Goal: Use online tool/utility

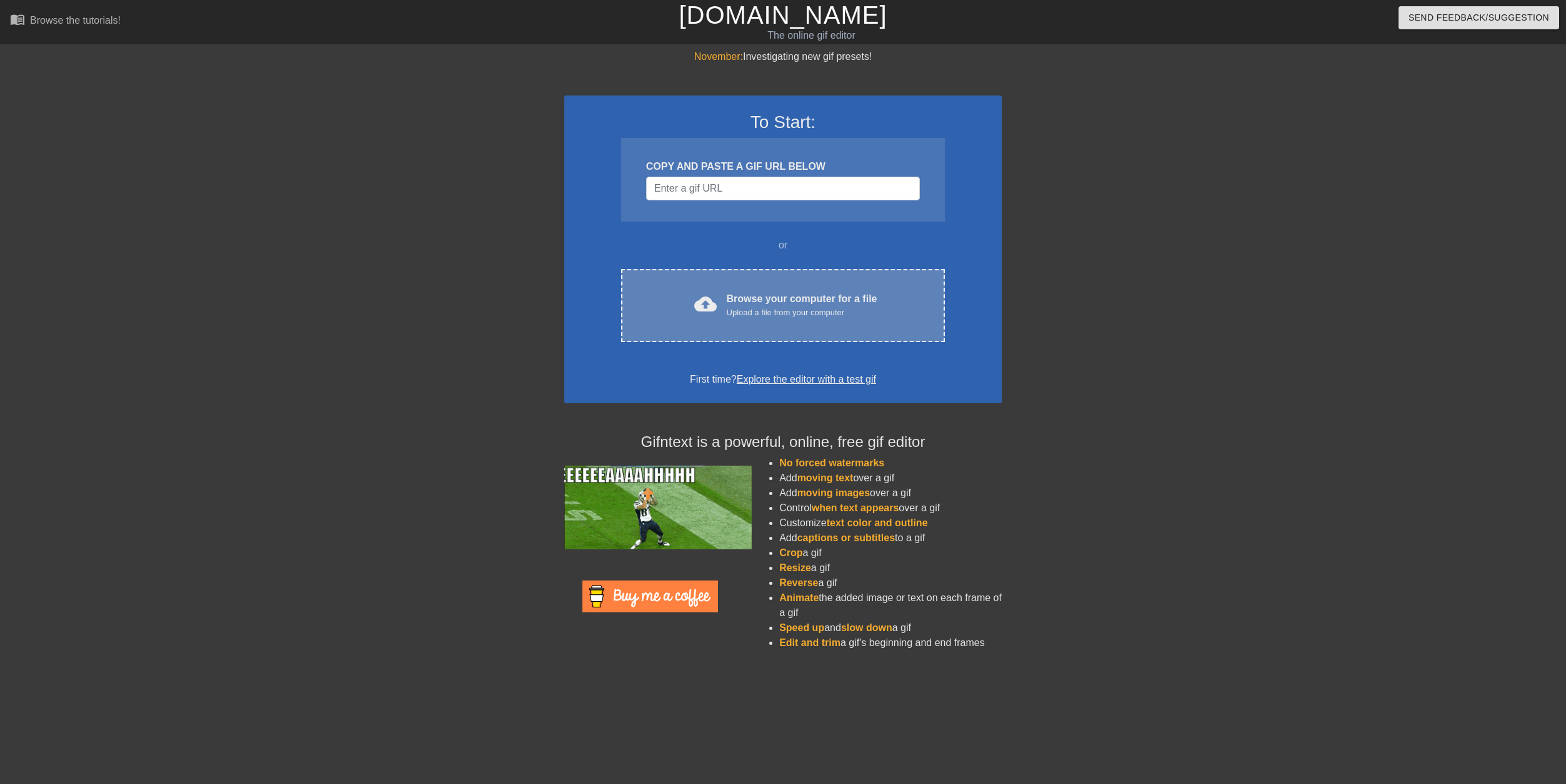
click at [814, 316] on div "Upload a file from your computer" at bounding box center [802, 313] width 151 height 12
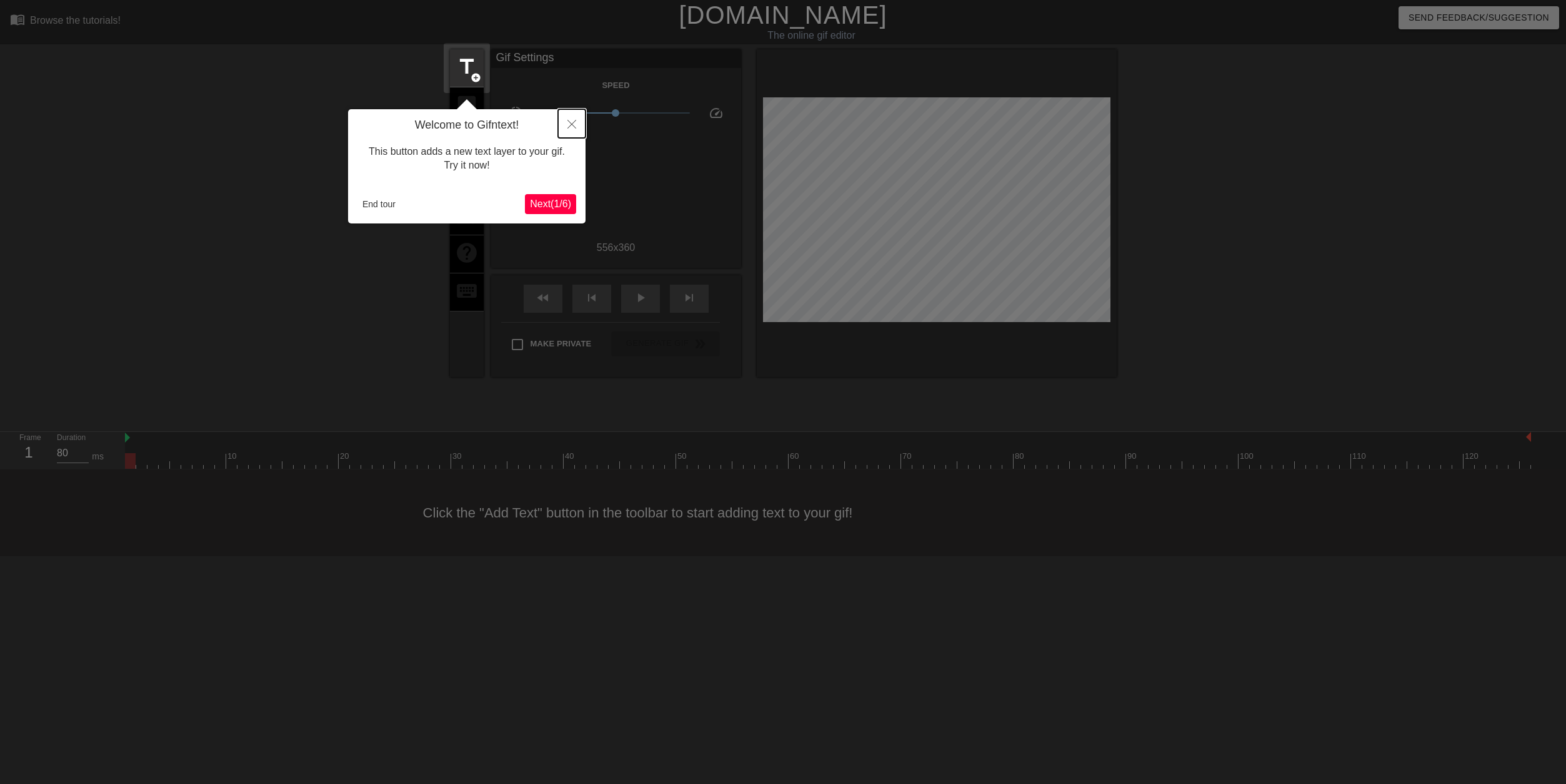
click at [572, 124] on icon "Close" at bounding box center [572, 124] width 9 height 9
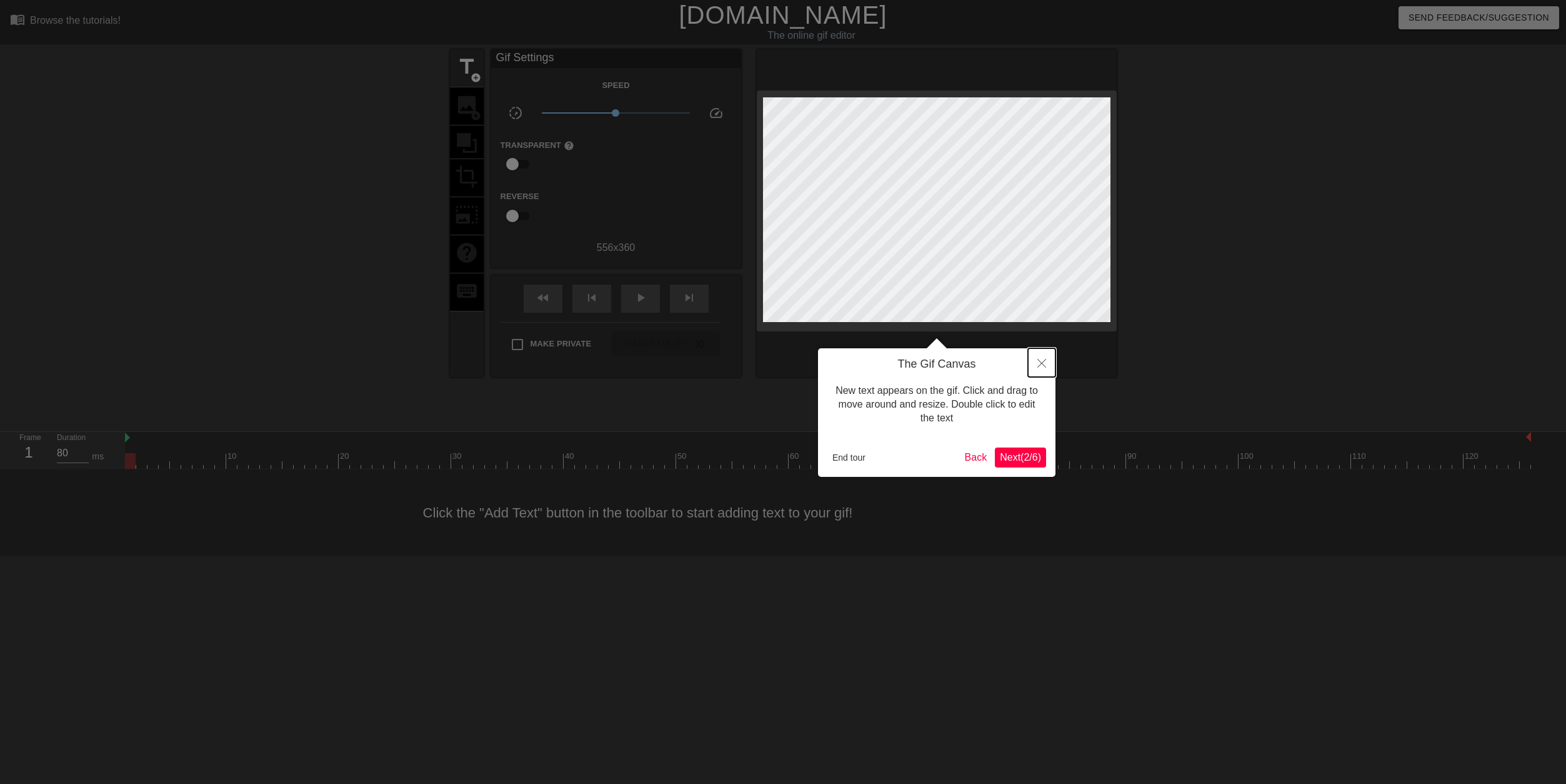
click at [1036, 369] on button "Close" at bounding box center [1042, 362] width 28 height 29
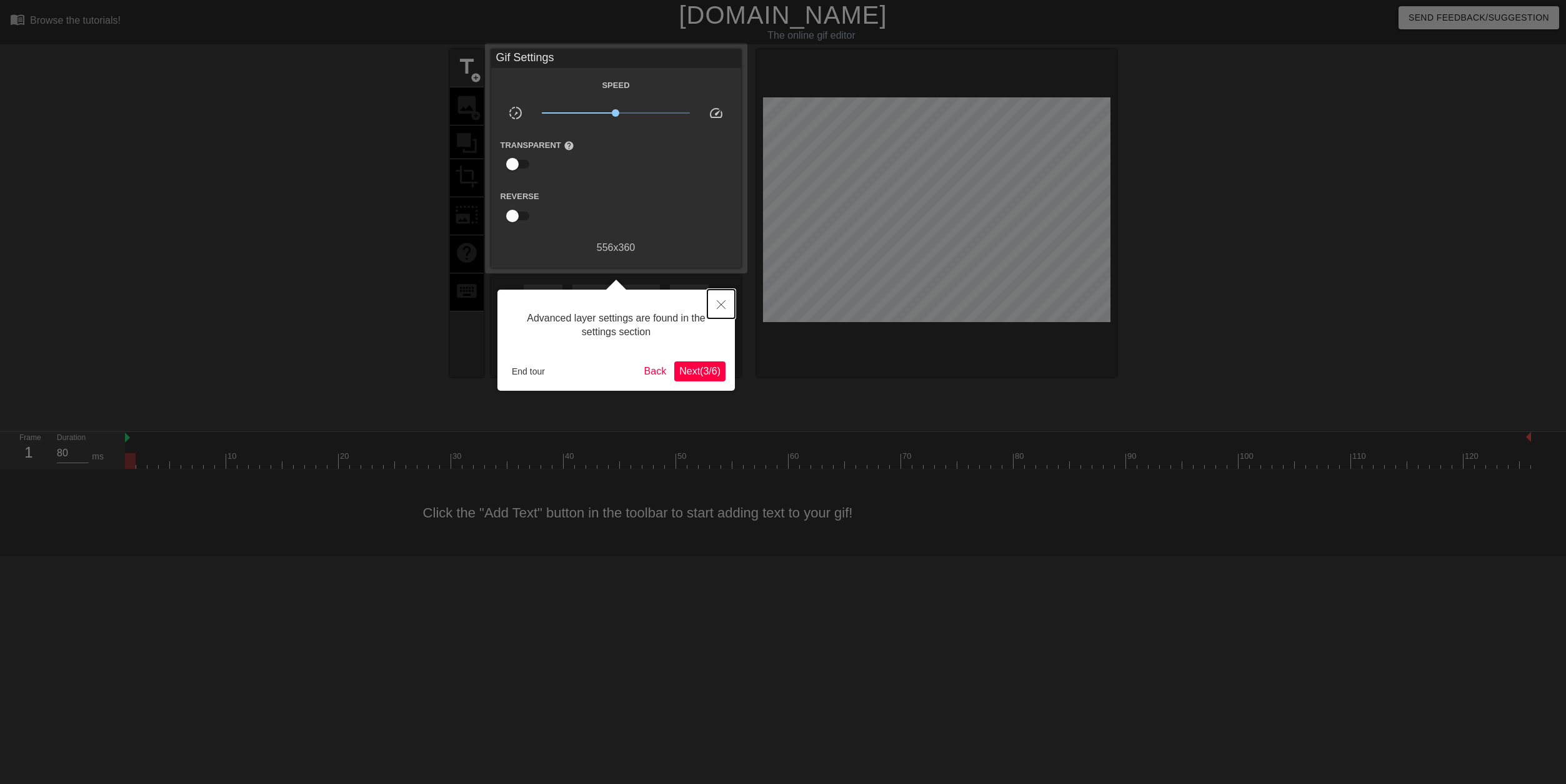
click at [721, 304] on icon "Close" at bounding box center [721, 305] width 9 height 9
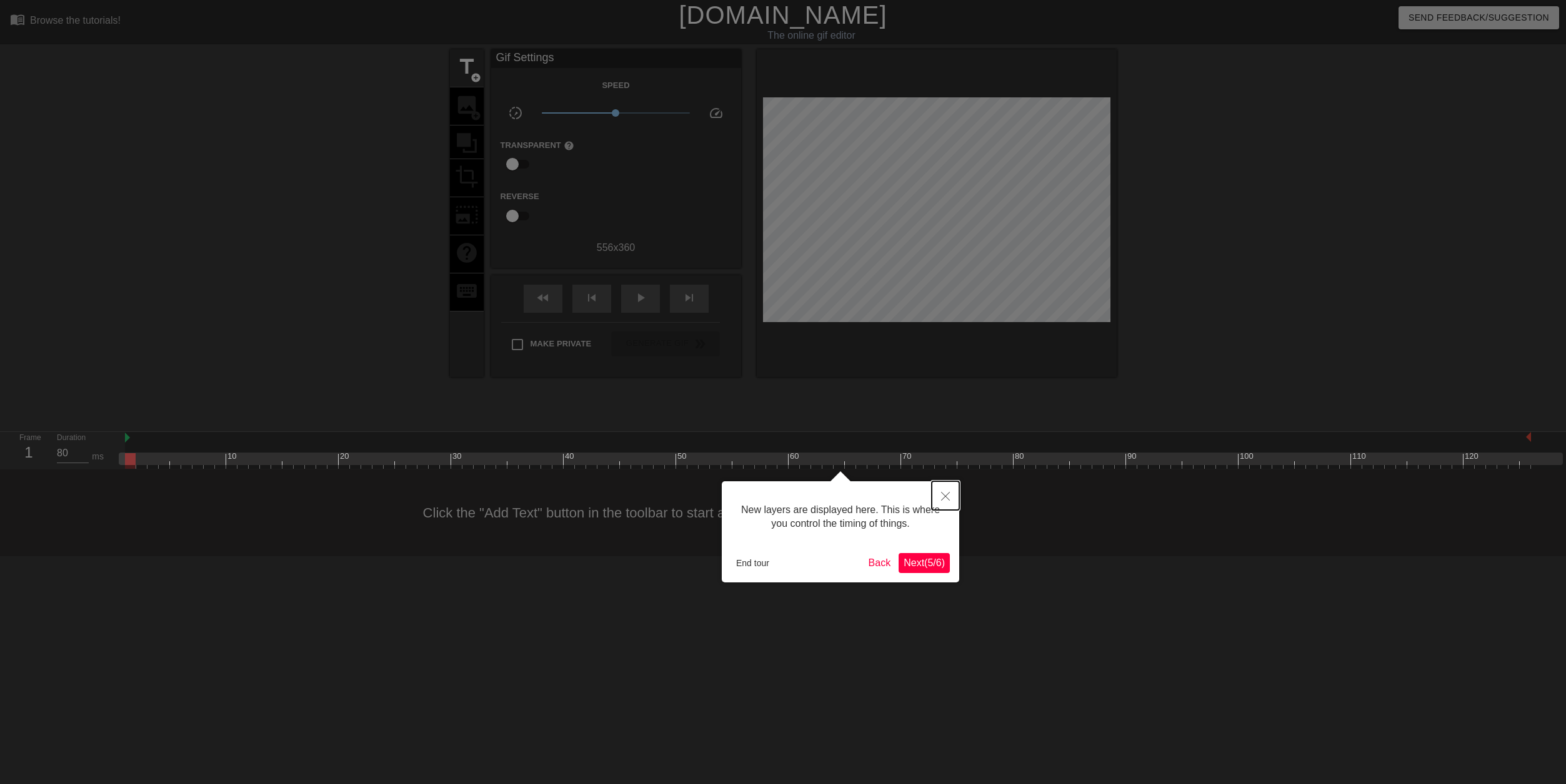
click at [951, 499] on button "Close" at bounding box center [946, 496] width 28 height 29
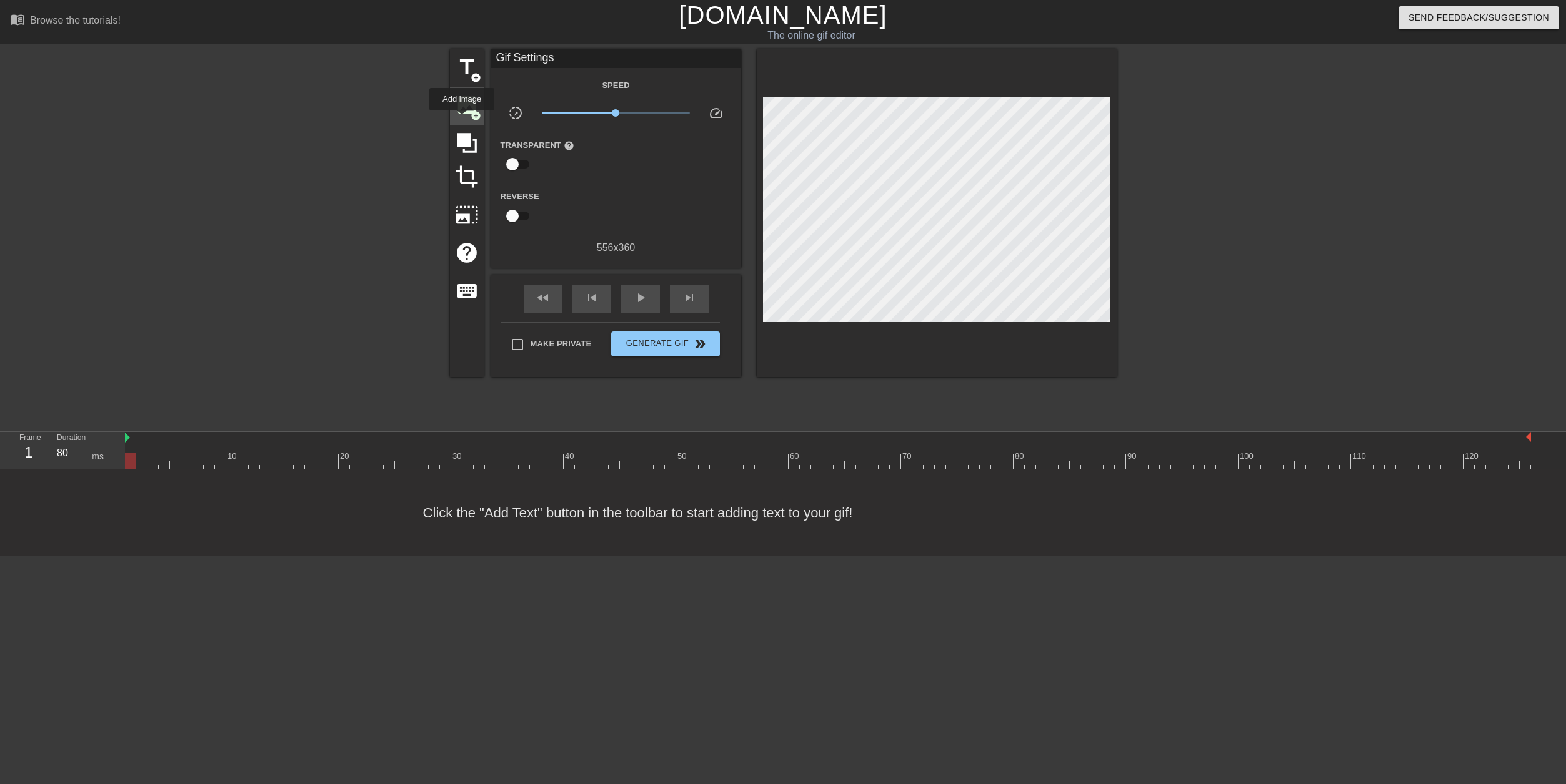
click at [461, 119] on div "image add_circle" at bounding box center [467, 106] width 34 height 38
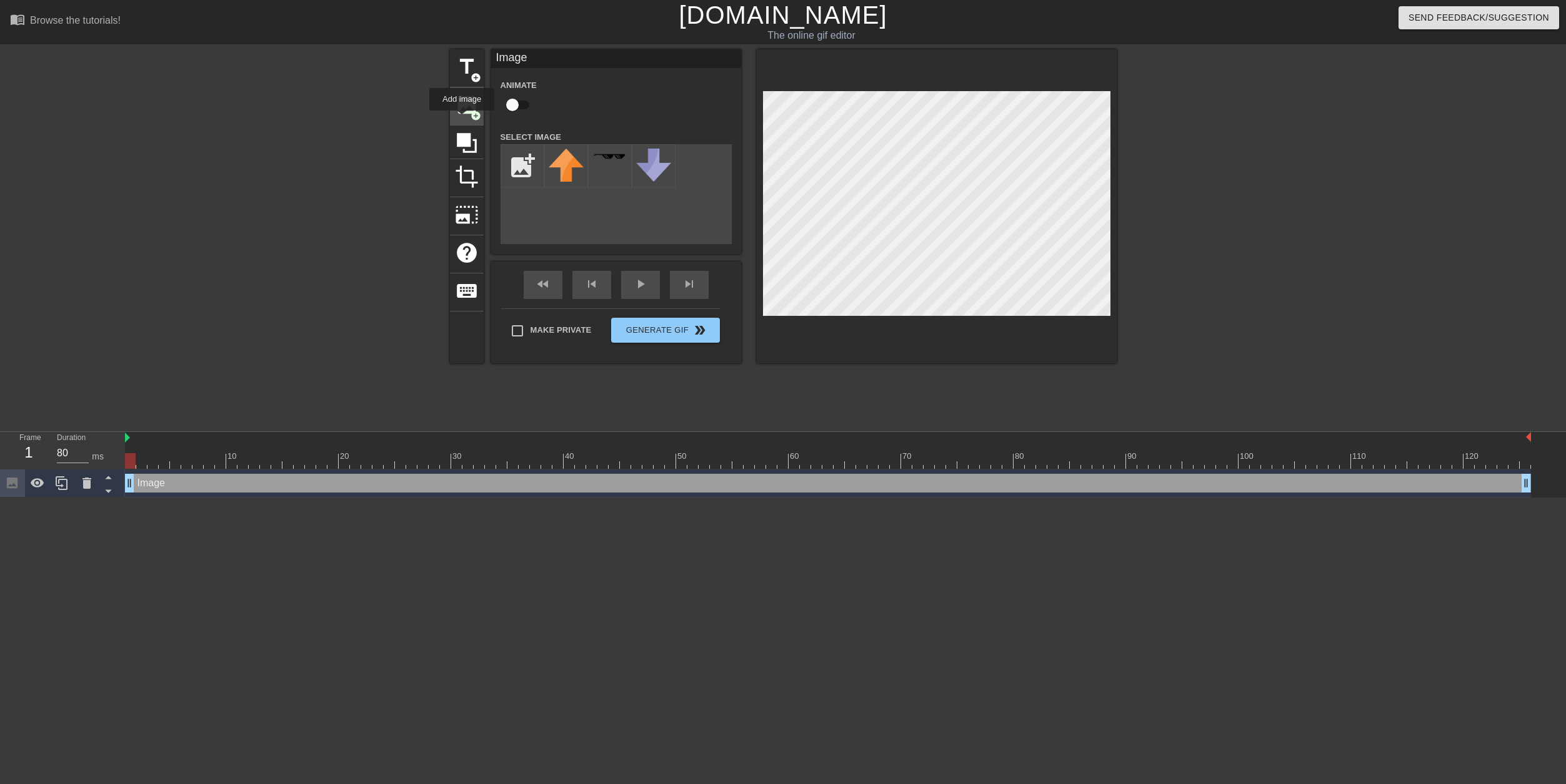
scroll to position [0, 0]
click at [474, 104] on span "image" at bounding box center [467, 105] width 23 height 23
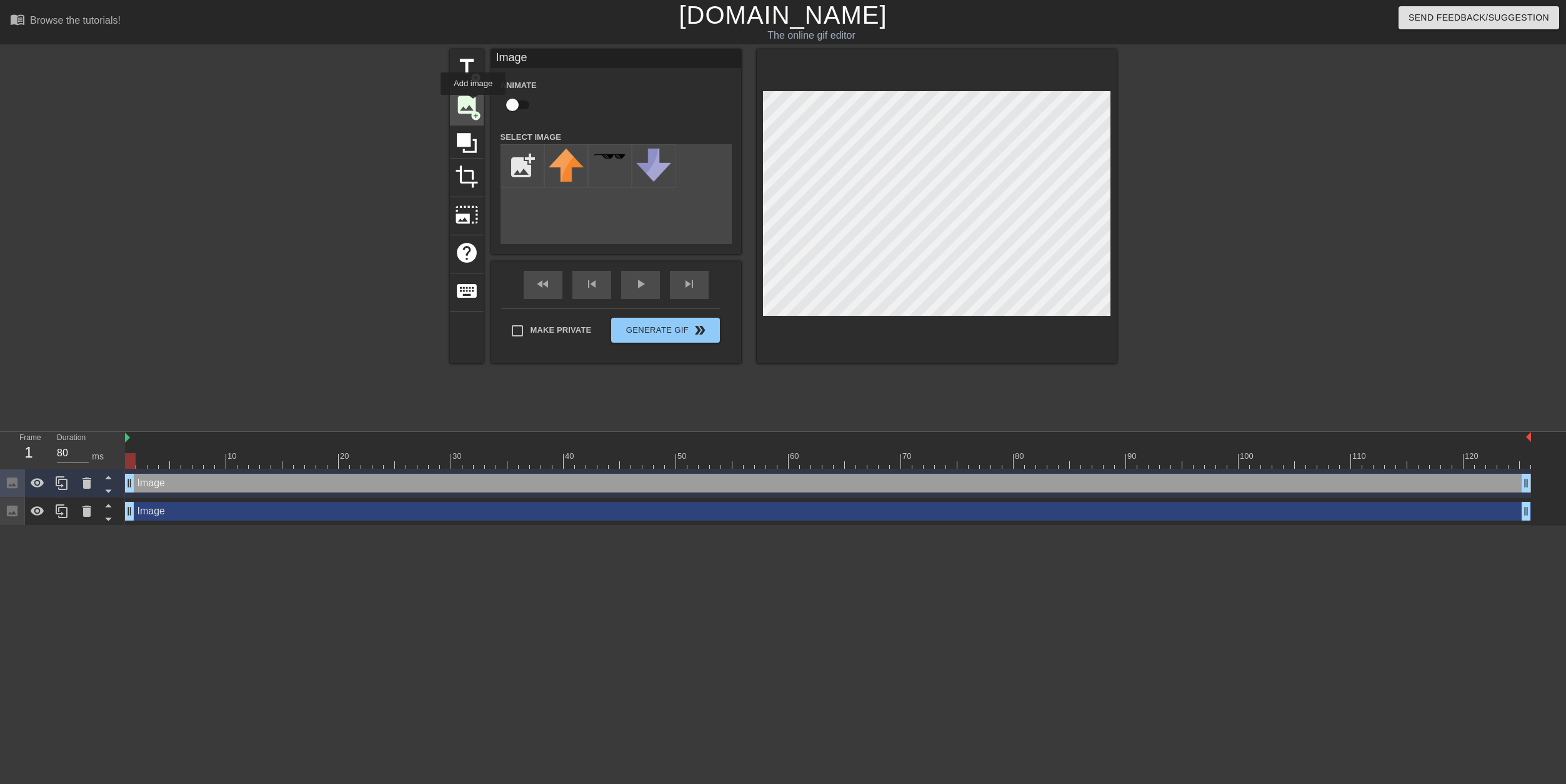
click at [473, 104] on span "image" at bounding box center [467, 105] width 23 height 23
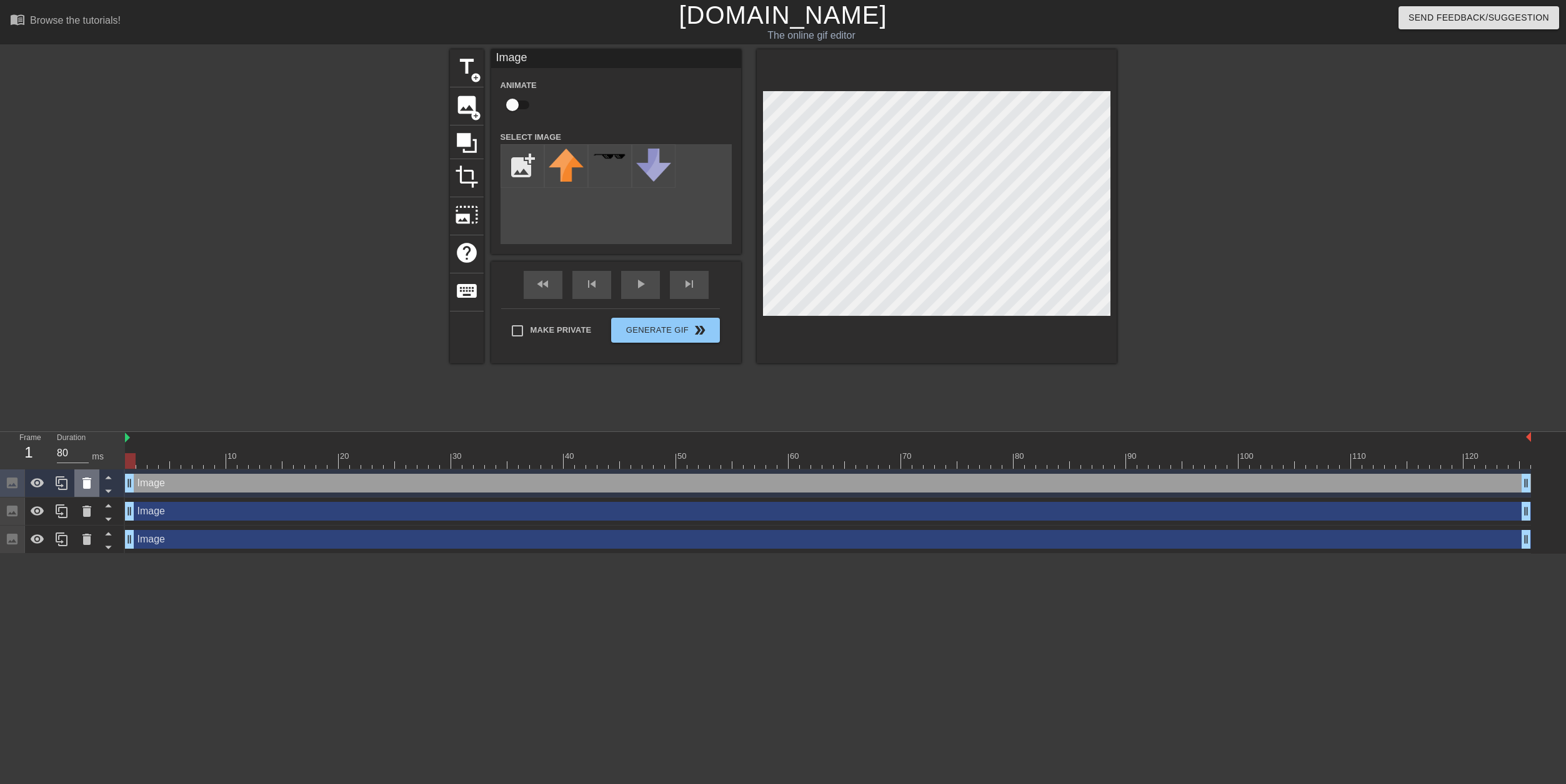
click at [92, 486] on icon at bounding box center [86, 483] width 15 height 15
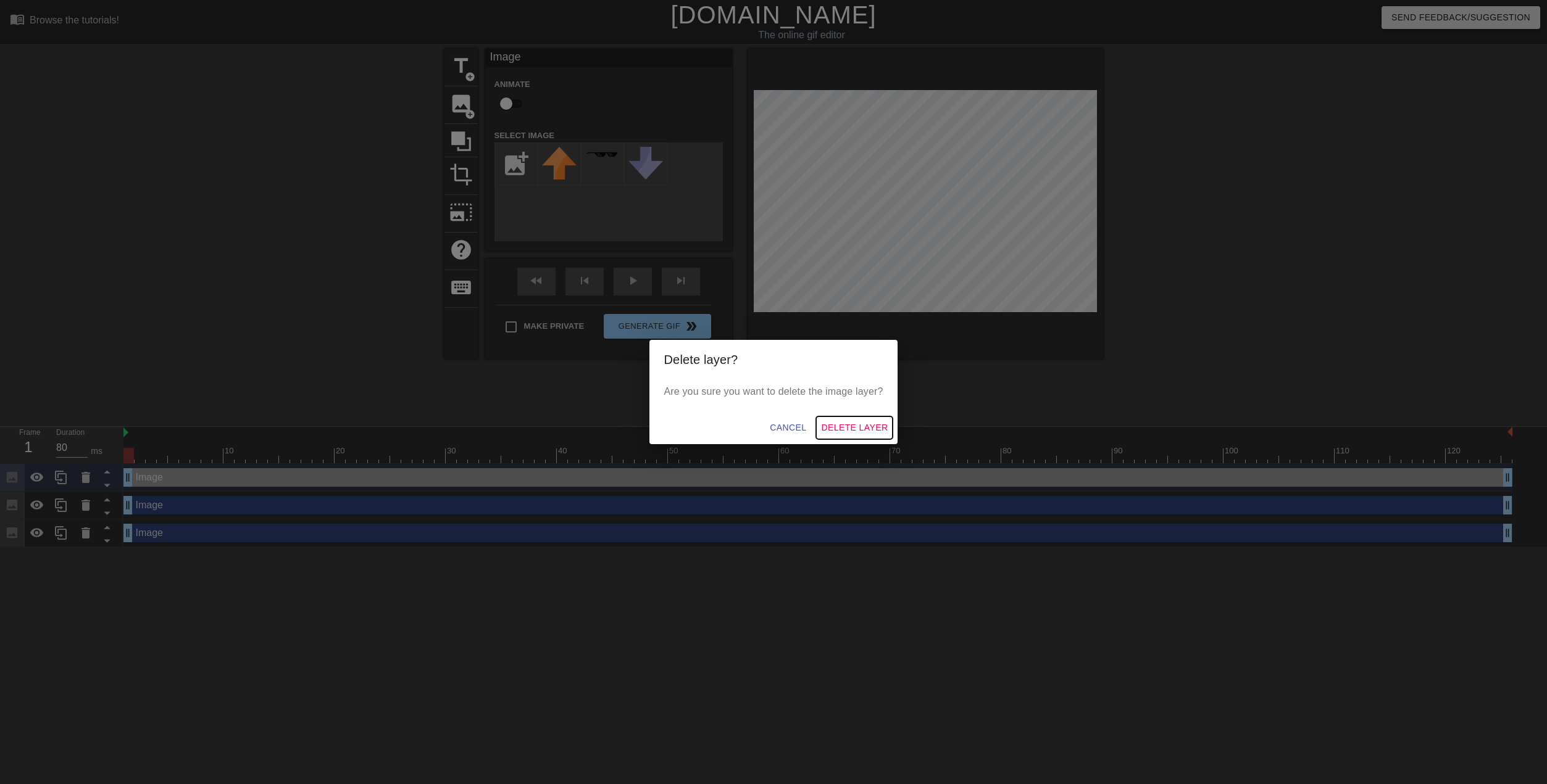
click at [838, 430] on span "Delete Layer" at bounding box center [854, 427] width 67 height 15
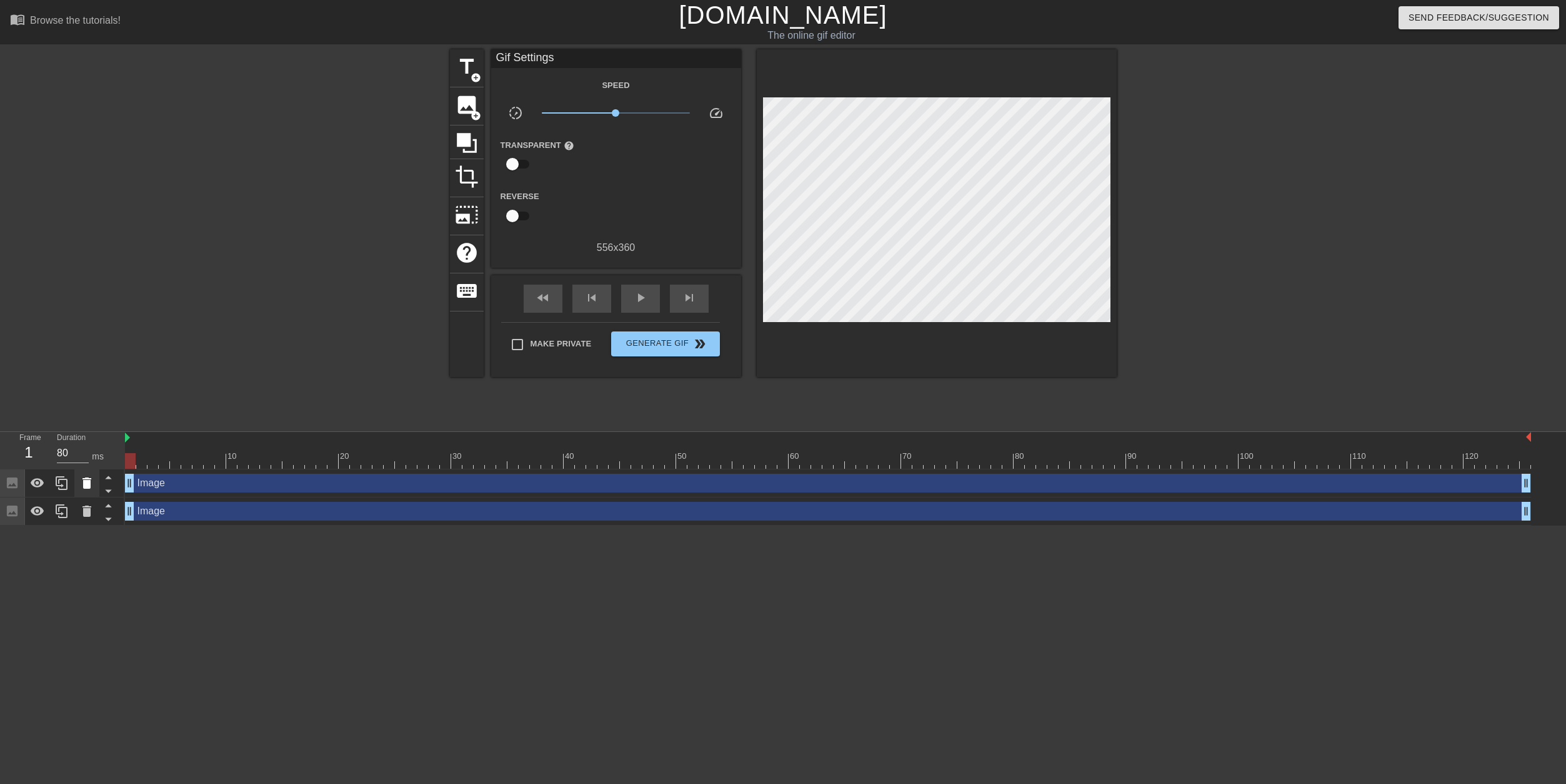
click at [81, 484] on icon at bounding box center [86, 483] width 15 height 15
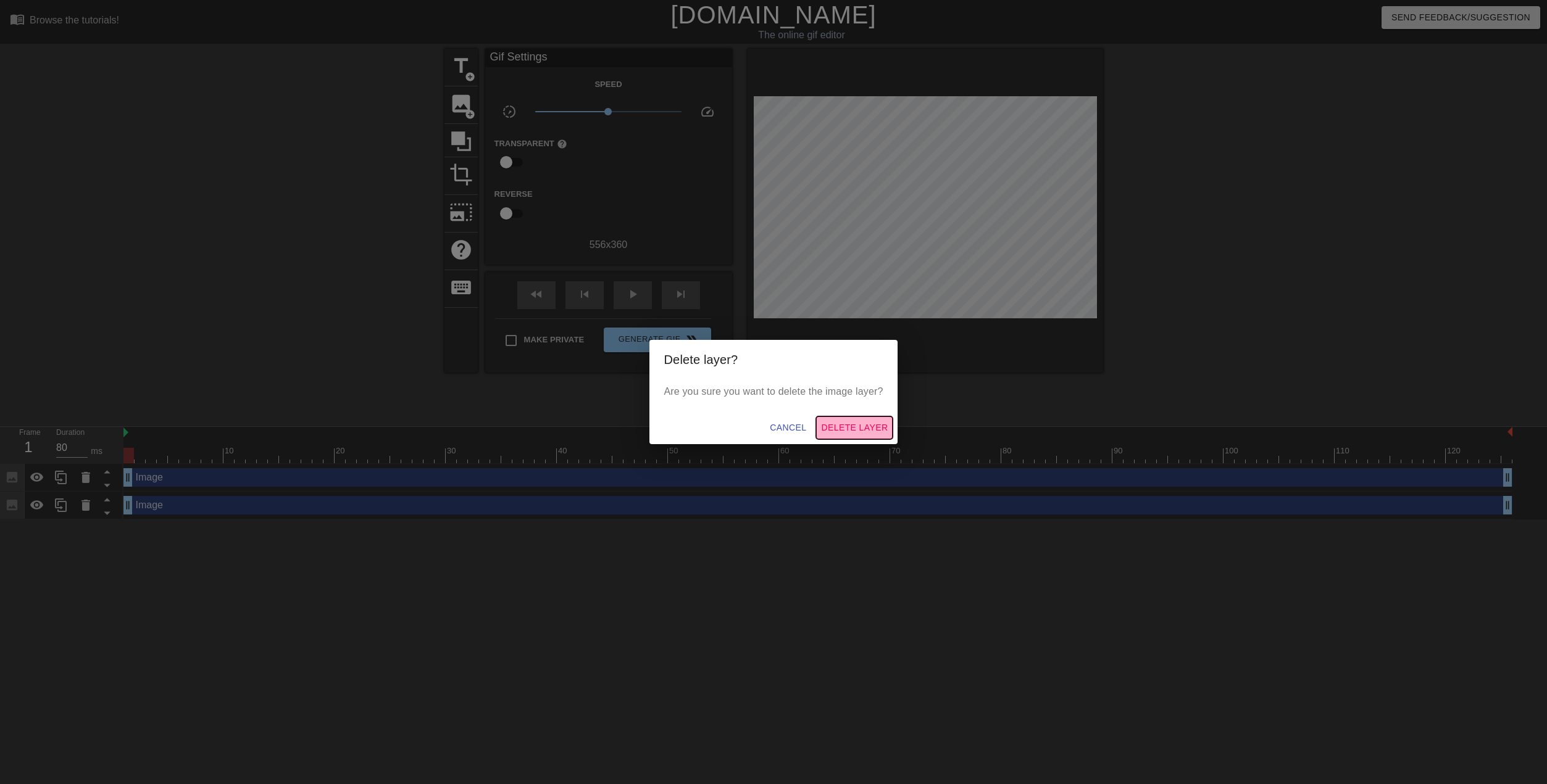
click at [854, 424] on span "Delete Layer" at bounding box center [854, 427] width 67 height 15
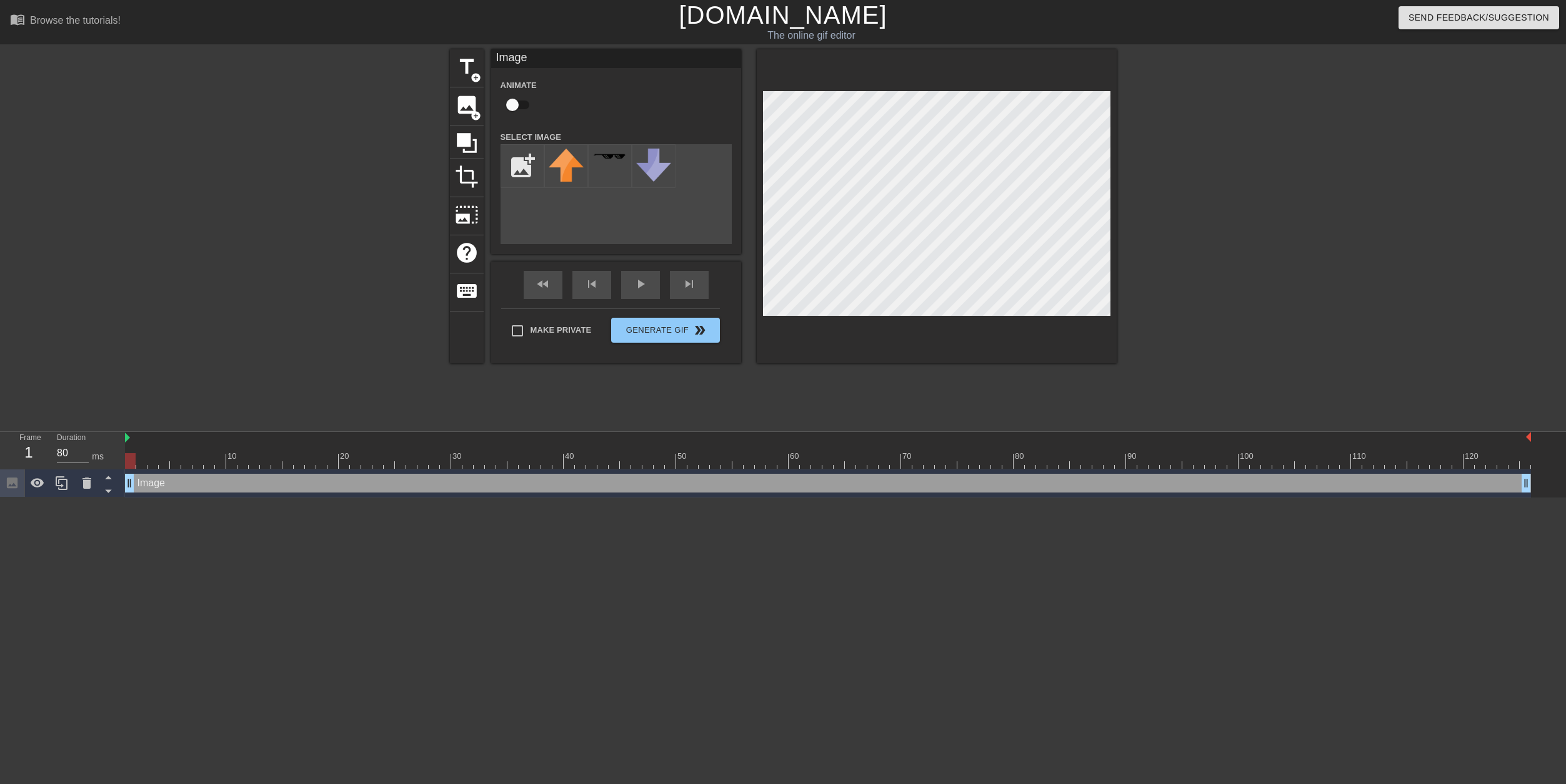
click at [551, 206] on div "title add_circle image add_circle crop photo_size_select_large help keyboard Im…" at bounding box center [783, 206] width 667 height 314
click at [626, 282] on div "fast_rewind skip_previous play_arrow skip_next" at bounding box center [616, 285] width 204 height 47
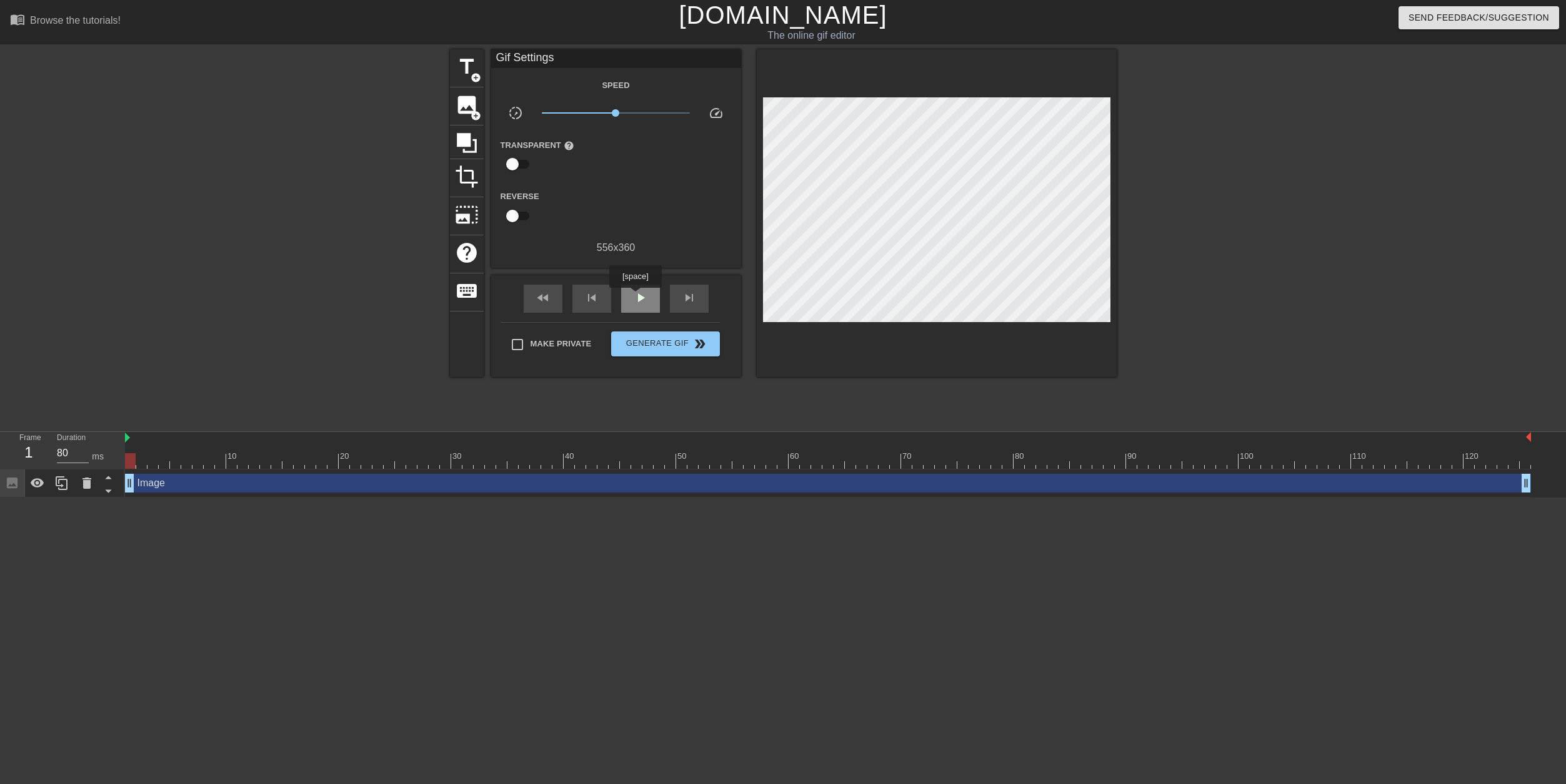
click at [635, 296] on span "play_arrow" at bounding box center [640, 298] width 15 height 15
click at [708, 340] on span "Generate Gif double_arrow" at bounding box center [665, 344] width 98 height 15
